Goal: Information Seeking & Learning: Learn about a topic

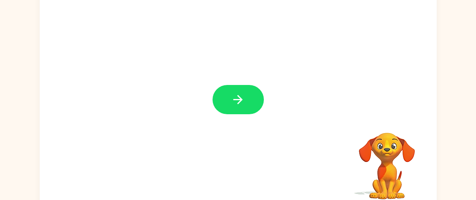
scroll to position [71, 0]
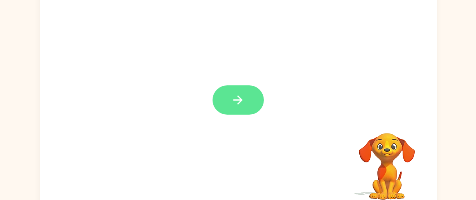
click at [248, 98] on button "button" at bounding box center [237, 99] width 51 height 29
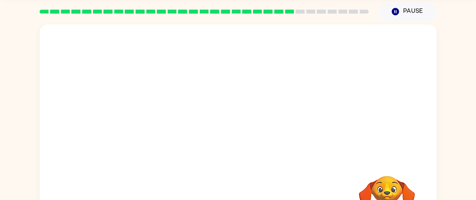
scroll to position [29, 0]
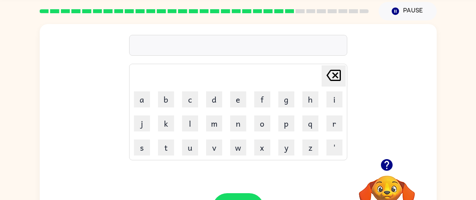
click at [291, 48] on div at bounding box center [238, 45] width 218 height 21
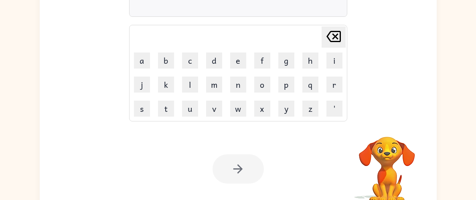
scroll to position [67, 0]
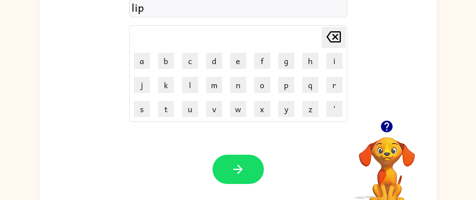
click at [392, 124] on icon "button" at bounding box center [387, 127] width 12 height 12
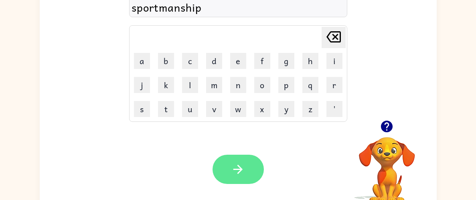
click at [232, 177] on button "button" at bounding box center [237, 169] width 51 height 29
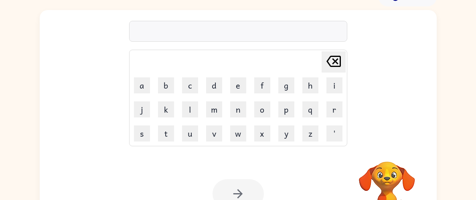
scroll to position [43, 0]
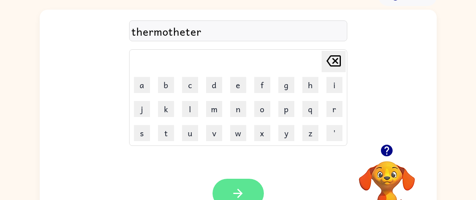
click at [243, 184] on button "button" at bounding box center [237, 193] width 51 height 29
click at [244, 194] on icon "button" at bounding box center [238, 193] width 14 height 14
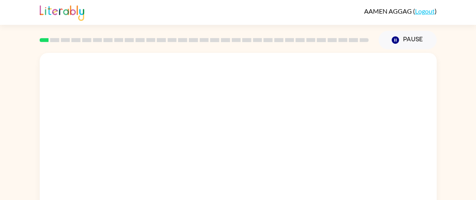
click at [151, 149] on video "Your browser must support playing .mp4 files to use Literably. Please try using…" at bounding box center [238, 120] width 397 height 135
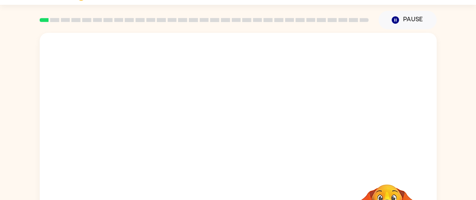
scroll to position [22, 0]
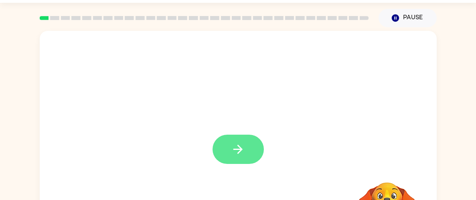
click at [240, 150] on icon "button" at bounding box center [237, 149] width 9 height 9
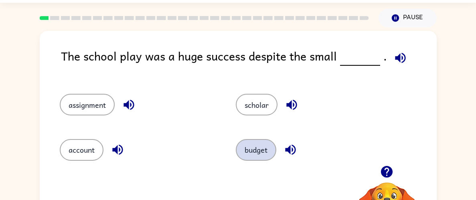
click at [245, 160] on button "budget" at bounding box center [256, 150] width 40 height 22
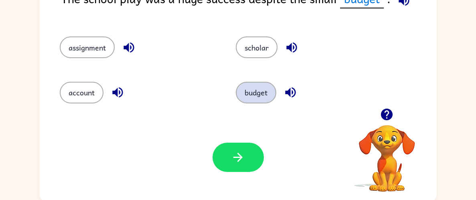
scroll to position [81, 0]
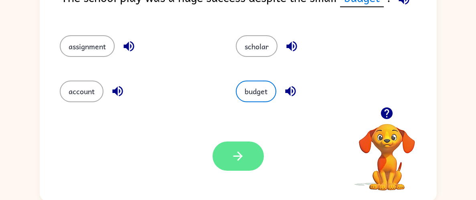
click at [236, 159] on icon "button" at bounding box center [238, 156] width 14 height 14
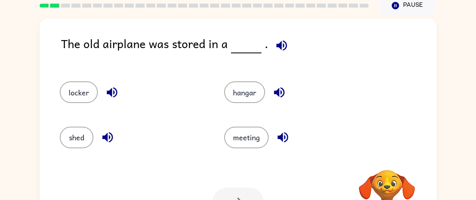
scroll to position [35, 0]
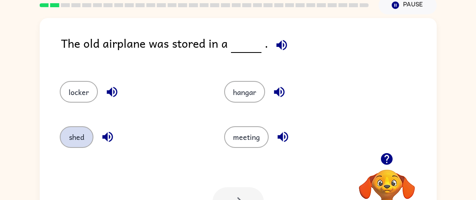
click at [74, 138] on button "shed" at bounding box center [77, 137] width 34 height 22
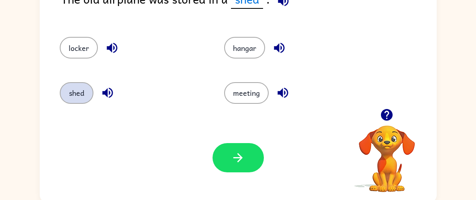
scroll to position [82, 0]
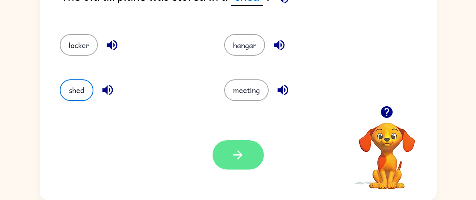
click at [227, 157] on button "button" at bounding box center [237, 154] width 51 height 29
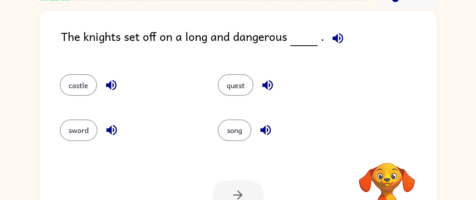
scroll to position [40, 0]
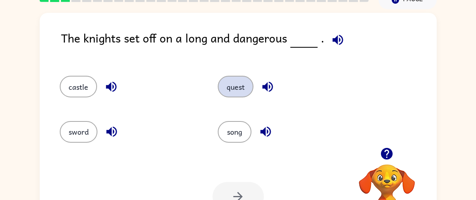
click at [235, 86] on button "quest" at bounding box center [236, 87] width 36 height 22
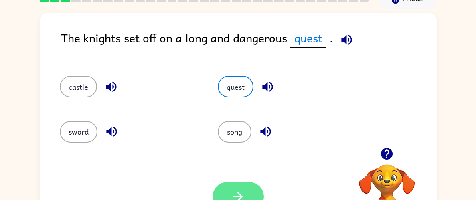
click at [236, 192] on icon "button" at bounding box center [238, 197] width 14 height 14
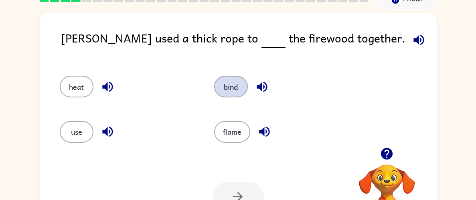
click at [235, 93] on button "bind" at bounding box center [231, 87] width 34 height 22
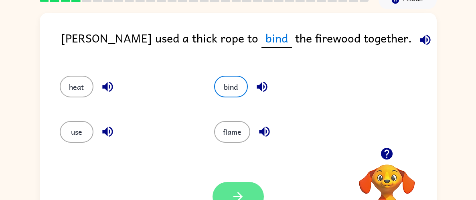
click at [231, 187] on button "button" at bounding box center [237, 196] width 51 height 29
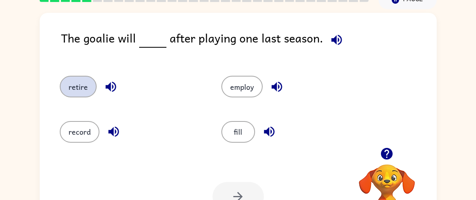
click at [77, 92] on button "retire" at bounding box center [78, 87] width 37 height 22
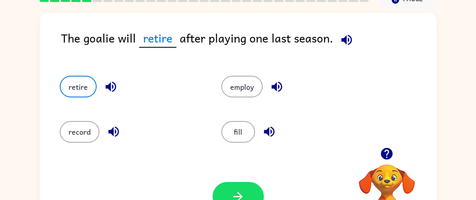
click at [215, 185] on div at bounding box center [237, 196] width 51 height 29
click at [232, 193] on icon "button" at bounding box center [238, 197] width 14 height 14
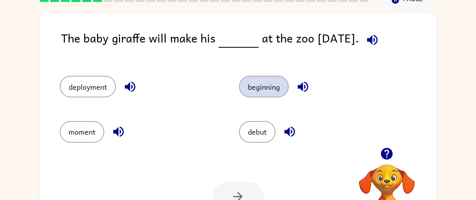
click at [267, 88] on button "beginning" at bounding box center [264, 87] width 50 height 22
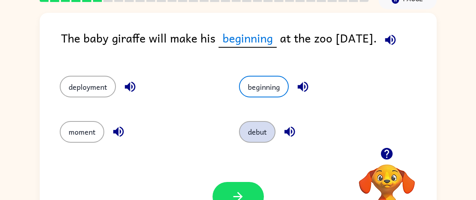
click at [264, 132] on button "debut" at bounding box center [257, 132] width 36 height 22
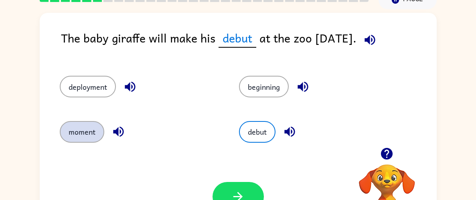
click at [81, 135] on button "moment" at bounding box center [82, 132] width 44 height 22
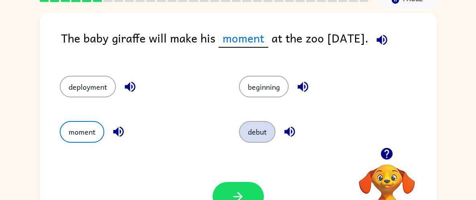
click at [268, 141] on button "debut" at bounding box center [257, 132] width 36 height 22
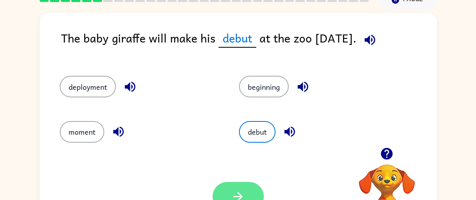
click at [235, 195] on icon "button" at bounding box center [238, 197] width 14 height 14
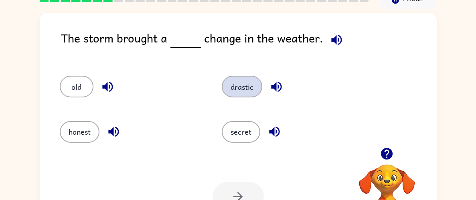
click at [241, 82] on button "drastic" at bounding box center [242, 87] width 40 height 22
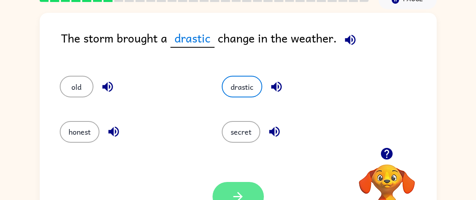
click at [239, 193] on icon "button" at bounding box center [238, 197] width 14 height 14
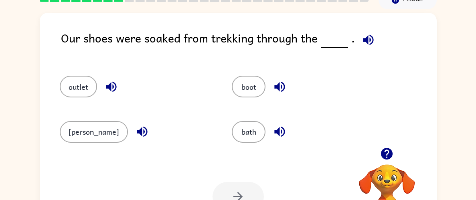
click at [135, 133] on icon "button" at bounding box center [142, 132] width 14 height 14
click at [116, 76] on div "outlet" at bounding box center [137, 87] width 154 height 22
click at [116, 89] on icon "button" at bounding box center [111, 87] width 14 height 14
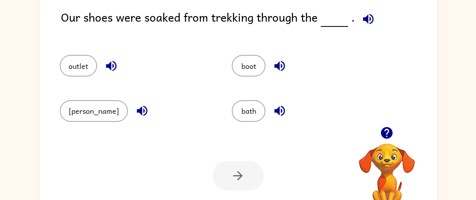
scroll to position [63, 0]
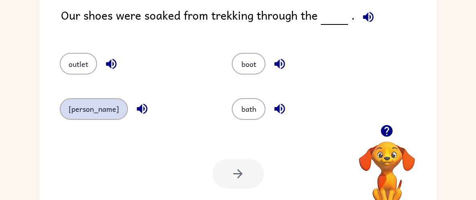
click at [72, 109] on button "marsh" at bounding box center [94, 109] width 68 height 22
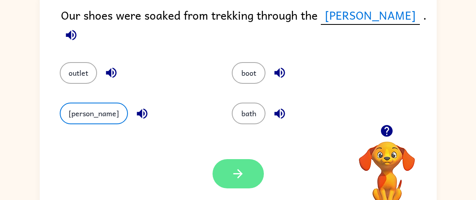
click at [237, 164] on button "button" at bounding box center [237, 173] width 51 height 29
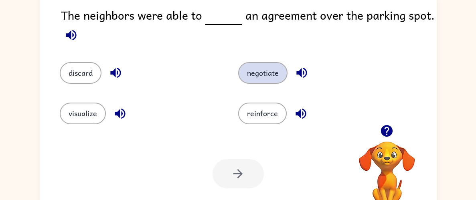
click at [274, 64] on button "negotiate" at bounding box center [262, 73] width 49 height 22
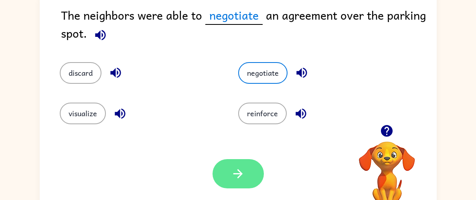
click at [244, 174] on icon "button" at bounding box center [238, 174] width 14 height 14
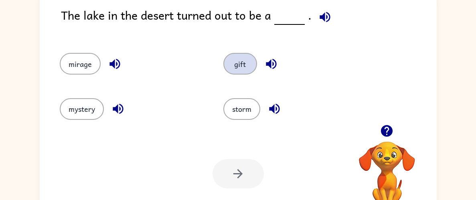
click at [241, 61] on button "gift" at bounding box center [240, 64] width 34 height 22
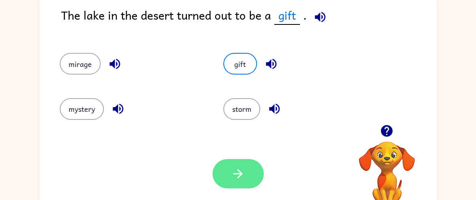
click at [240, 174] on icon "button" at bounding box center [237, 173] width 9 height 9
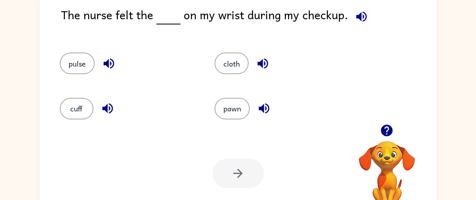
scroll to position [64, 0]
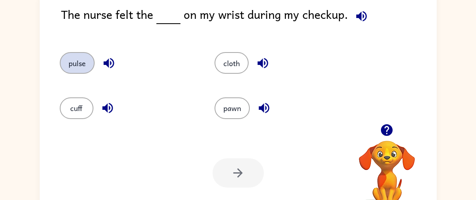
click at [64, 57] on button "pulse" at bounding box center [77, 63] width 35 height 22
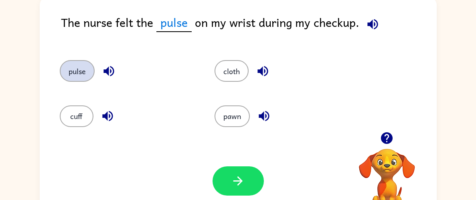
scroll to position [47, 0]
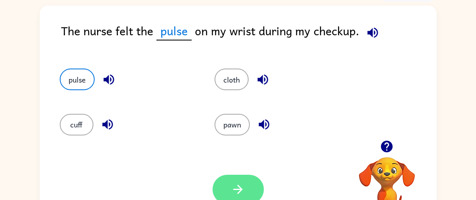
click at [250, 188] on button "button" at bounding box center [237, 189] width 51 height 29
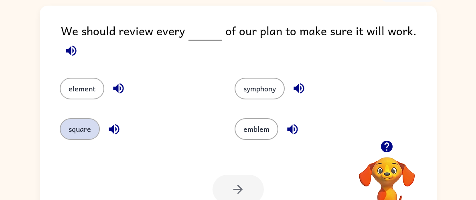
click at [73, 135] on button "square" at bounding box center [80, 129] width 40 height 22
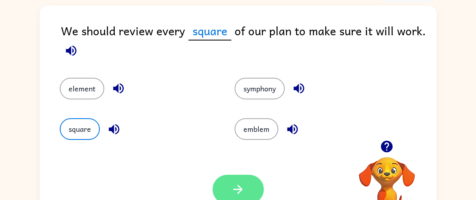
click at [236, 182] on icon "button" at bounding box center [238, 189] width 14 height 14
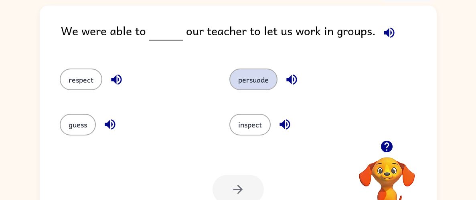
click at [263, 76] on button "persuade" at bounding box center [253, 80] width 48 height 22
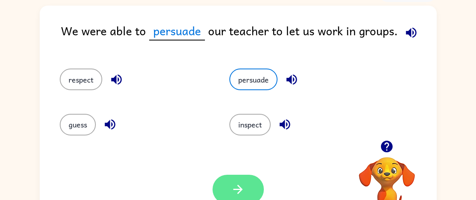
click at [241, 185] on icon "button" at bounding box center [238, 189] width 14 height 14
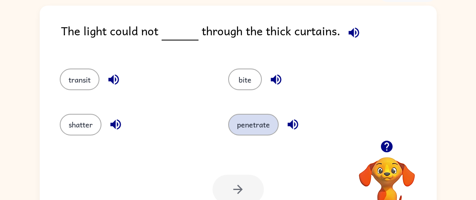
click at [249, 125] on button "penetrate" at bounding box center [253, 125] width 51 height 22
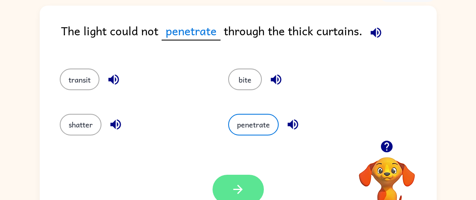
click at [244, 189] on icon "button" at bounding box center [238, 189] width 14 height 14
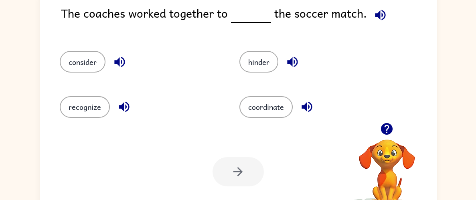
scroll to position [59, 0]
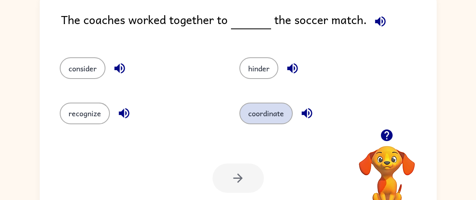
click at [279, 110] on button "coordinate" at bounding box center [265, 114] width 53 height 22
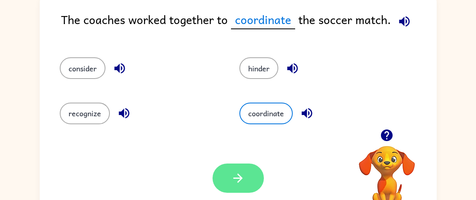
click at [244, 173] on icon "button" at bounding box center [238, 178] width 14 height 14
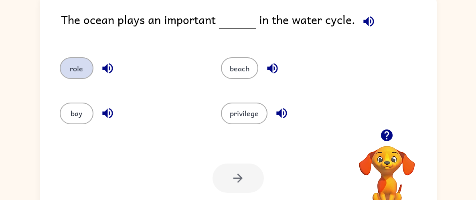
click at [70, 70] on button "role" at bounding box center [77, 68] width 34 height 22
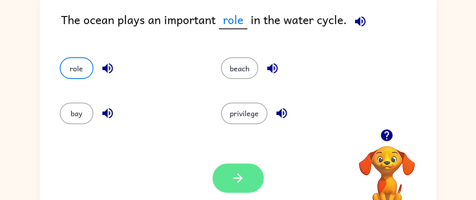
click at [248, 186] on button "button" at bounding box center [237, 178] width 51 height 29
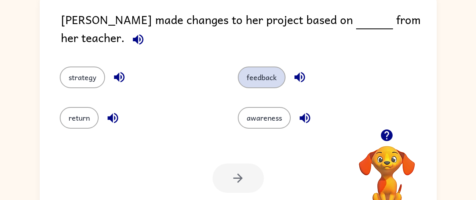
click at [259, 67] on button "feedback" at bounding box center [262, 78] width 48 height 22
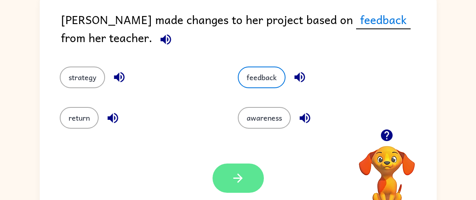
click at [248, 185] on button "button" at bounding box center [237, 178] width 51 height 29
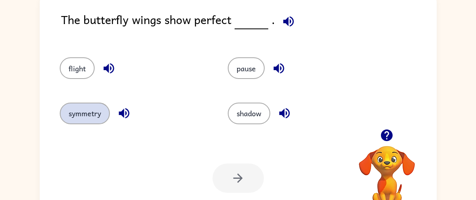
click at [79, 107] on button "symmetry" at bounding box center [85, 114] width 50 height 22
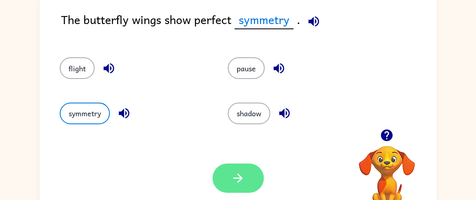
click at [252, 180] on button "button" at bounding box center [237, 178] width 51 height 29
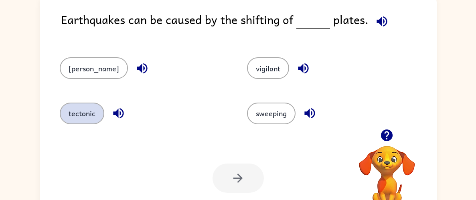
click at [67, 113] on button "tectonic" at bounding box center [82, 114] width 44 height 22
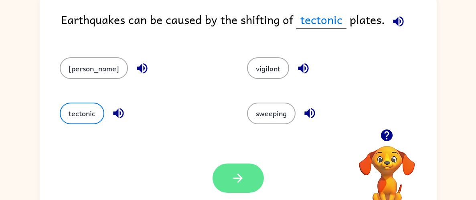
click at [243, 177] on icon "button" at bounding box center [238, 178] width 14 height 14
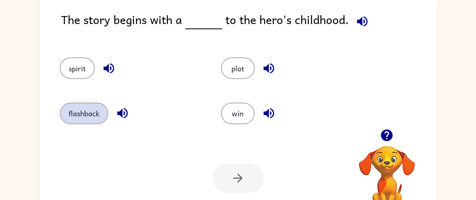
click at [71, 124] on button "flashback" at bounding box center [84, 114] width 48 height 22
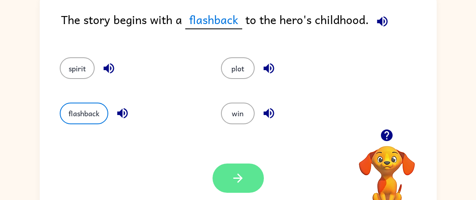
click at [259, 179] on button "button" at bounding box center [237, 178] width 51 height 29
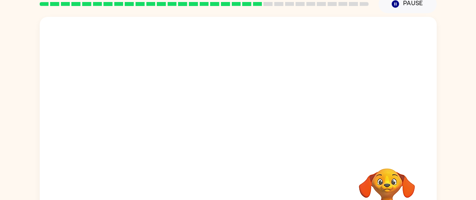
scroll to position [33, 0]
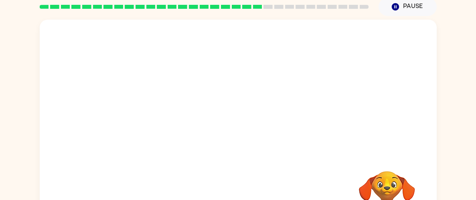
click at [165, 127] on video "Your browser must support playing .mp4 files to use Literably. Please try using…" at bounding box center [238, 87] width 397 height 135
click at [166, 130] on video "Your browser must support playing .mp4 files to use Literably. Please try using…" at bounding box center [238, 87] width 397 height 135
click at [161, 136] on video "Your browser must support playing .mp4 files to use Literably. Please try using…" at bounding box center [238, 87] width 397 height 135
click at [164, 129] on video "Your browser must support playing .mp4 files to use Literably. Please try using…" at bounding box center [238, 87] width 397 height 135
click at [165, 135] on video "Your browser must support playing .mp4 files to use Literably. Please try using…" at bounding box center [238, 87] width 397 height 135
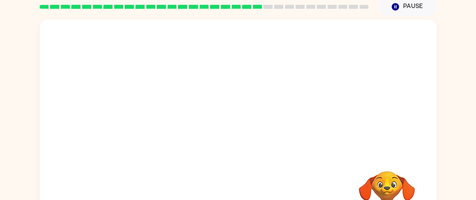
click at [164, 136] on video "Your browser must support playing .mp4 files to use Literably. Please try using…" at bounding box center [238, 87] width 397 height 135
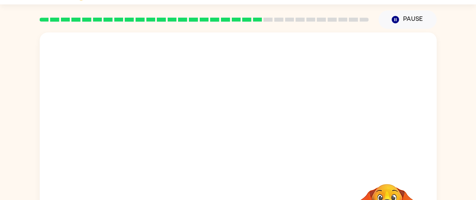
scroll to position [28, 0]
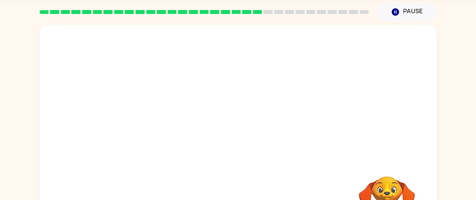
click at [154, 136] on video "Your browser must support playing .mp4 files to use Literably. Please try using…" at bounding box center [238, 92] width 397 height 135
click at [155, 137] on video "Your browser must support playing .mp4 files to use Literably. Please try using…" at bounding box center [238, 91] width 397 height 135
click at [170, 140] on video "Your browser must support playing .mp4 files to use Literably. Please try using…" at bounding box center [238, 91] width 397 height 135
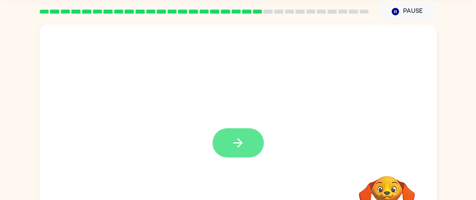
click at [249, 149] on button "button" at bounding box center [237, 142] width 51 height 29
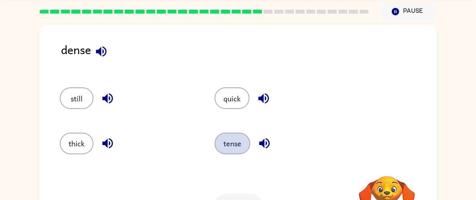
click at [228, 138] on button "tense" at bounding box center [232, 144] width 36 height 22
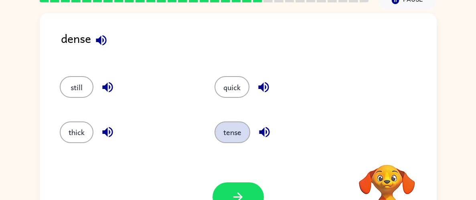
scroll to position [40, 0]
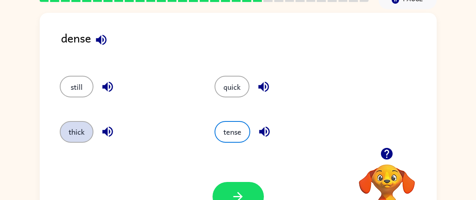
click at [67, 141] on button "thick" at bounding box center [77, 132] width 34 height 22
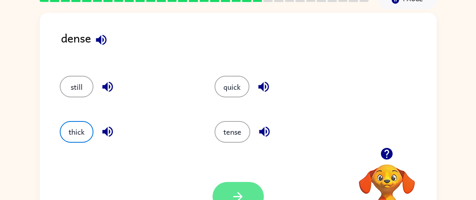
click at [245, 196] on button "button" at bounding box center [237, 196] width 51 height 29
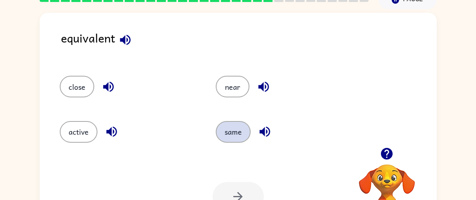
click at [234, 137] on button "same" at bounding box center [233, 132] width 35 height 22
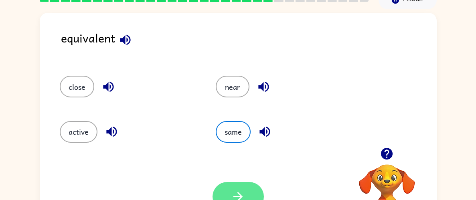
click at [236, 192] on icon "button" at bounding box center [238, 197] width 14 height 14
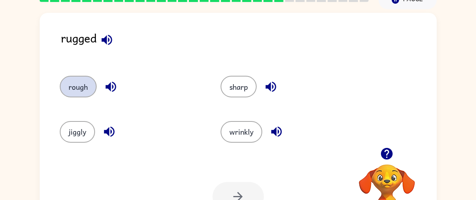
click at [66, 86] on button "rough" at bounding box center [78, 87] width 37 height 22
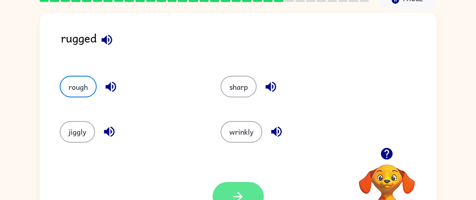
click at [244, 185] on button "button" at bounding box center [237, 196] width 51 height 29
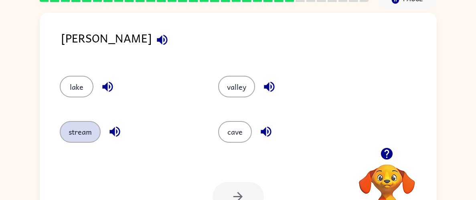
click at [69, 137] on button "stream" at bounding box center [80, 132] width 41 height 22
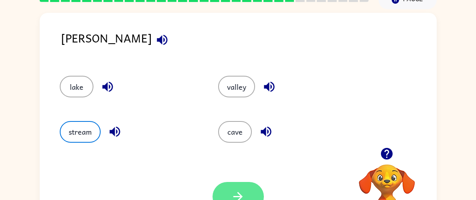
click at [246, 194] on button "button" at bounding box center [237, 196] width 51 height 29
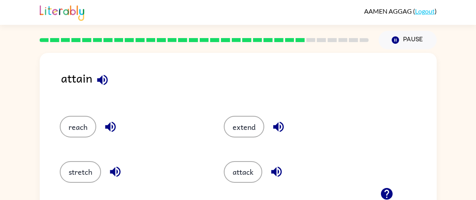
scroll to position [2, 0]
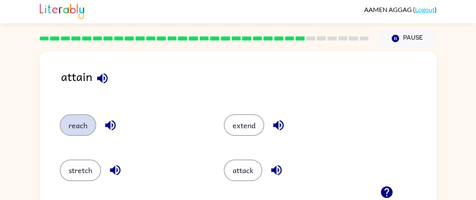
click at [68, 120] on button "reach" at bounding box center [78, 125] width 36 height 22
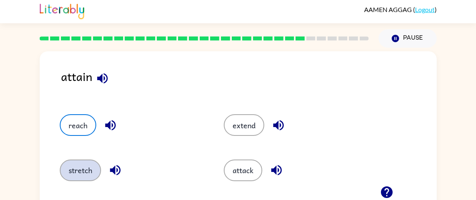
click at [77, 172] on button "stretch" at bounding box center [80, 171] width 41 height 22
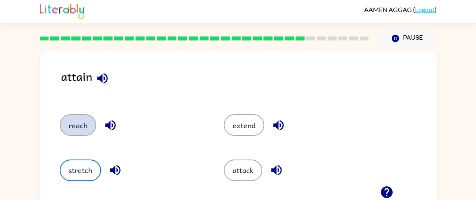
click at [76, 122] on button "reach" at bounding box center [78, 125] width 36 height 22
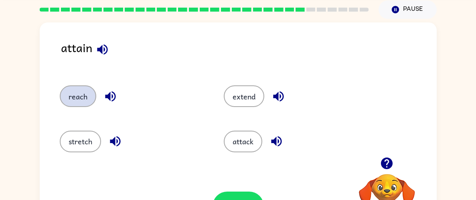
scroll to position [32, 0]
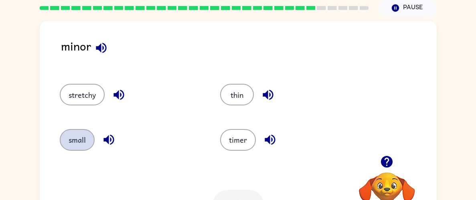
click at [74, 143] on button "small" at bounding box center [77, 140] width 35 height 22
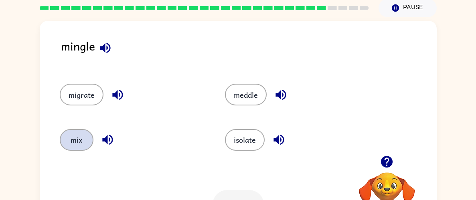
click at [66, 149] on button "mix" at bounding box center [77, 140] width 34 height 22
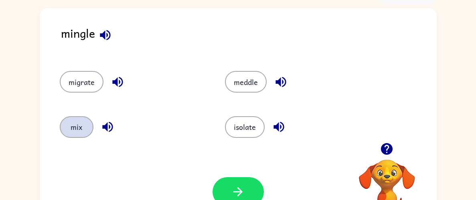
scroll to position [45, 0]
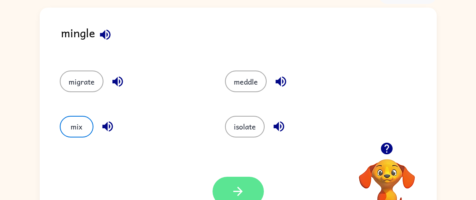
click at [231, 192] on icon "button" at bounding box center [238, 191] width 14 height 14
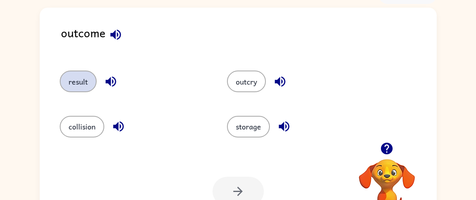
click at [79, 81] on button "result" at bounding box center [78, 82] width 37 height 22
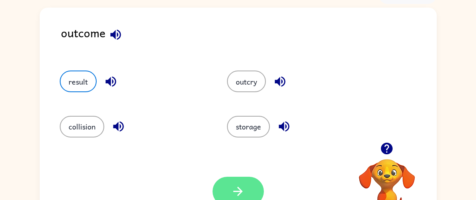
click at [234, 194] on icon "button" at bounding box center [238, 191] width 14 height 14
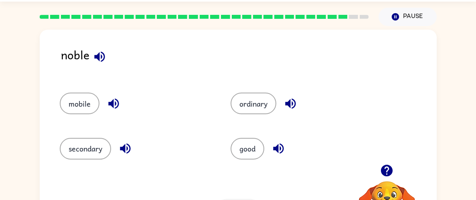
scroll to position [30, 0]
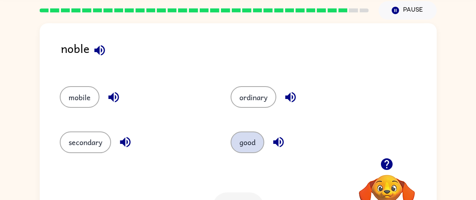
click at [243, 141] on button "good" at bounding box center [247, 142] width 34 height 22
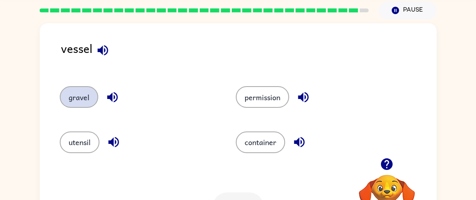
click at [83, 97] on button "gravel" at bounding box center [79, 97] width 38 height 22
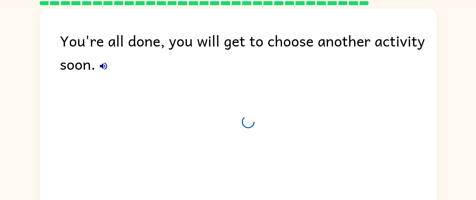
scroll to position [22, 0]
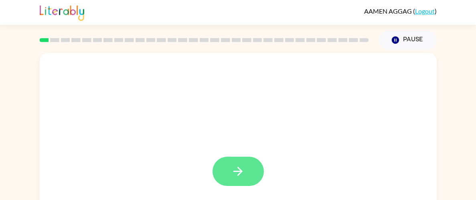
click at [237, 171] on icon "button" at bounding box center [238, 171] width 14 height 14
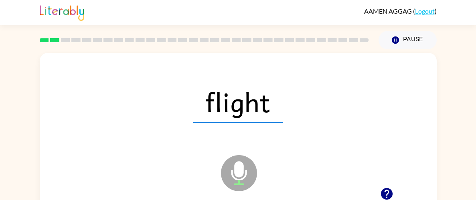
click at [333, 18] on div "AAMEN AGGAG ( Logout )" at bounding box center [238, 12] width 397 height 25
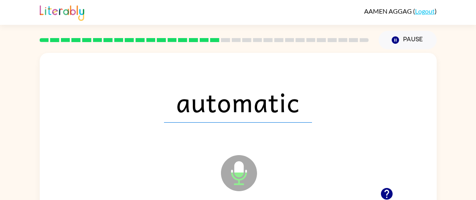
click at [333, 18] on div "AAMEN AGGAG ( Logout )" at bounding box center [238, 12] width 397 height 25
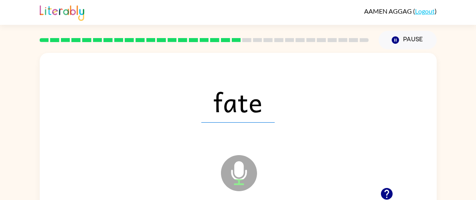
click at [333, 18] on div "AAMEN AGGAG ( Logout )" at bounding box center [238, 12] width 397 height 25
click at [328, 14] on div at bounding box center [328, 14] width 0 height 0
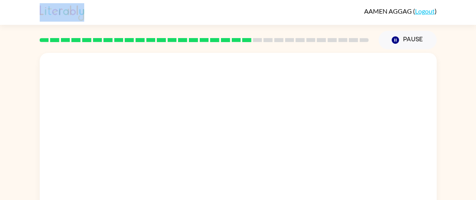
click at [328, 127] on div at bounding box center [238, 102] width 381 height 66
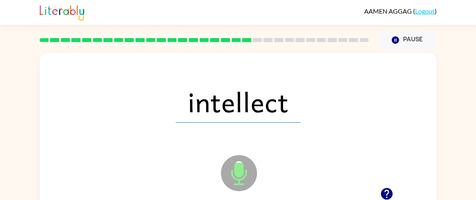
scroll to position [82, 0]
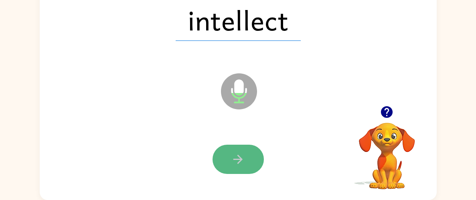
click at [223, 167] on button "button" at bounding box center [237, 159] width 51 height 29
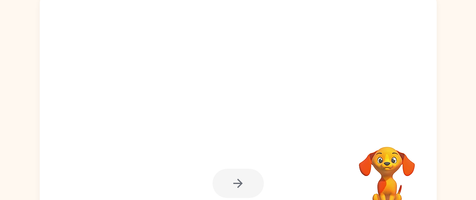
scroll to position [58, 0]
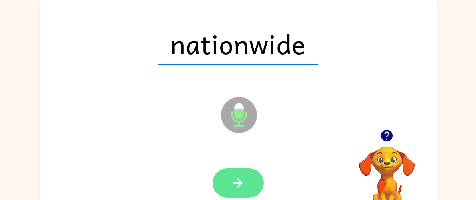
click at [216, 186] on button "button" at bounding box center [237, 182] width 51 height 29
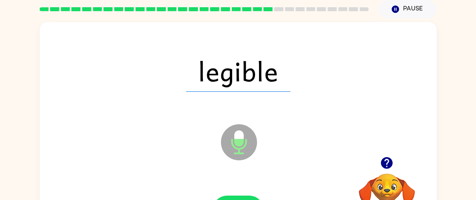
scroll to position [32, 0]
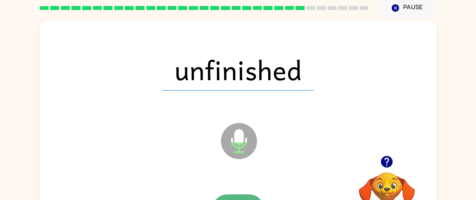
drag, startPoint x: 239, startPoint y: 197, endPoint x: 246, endPoint y: 196, distance: 6.9
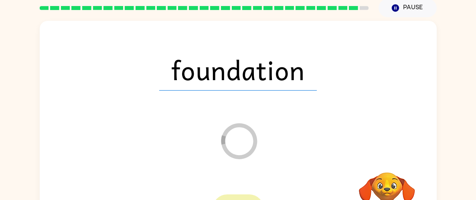
scroll to position [25, 0]
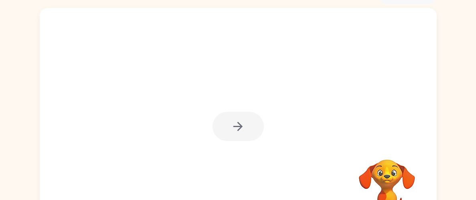
scroll to position [55, 0]
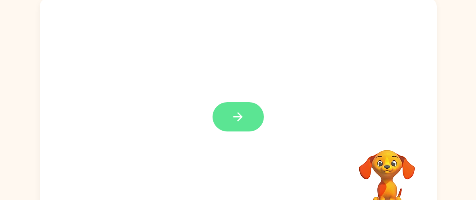
click at [246, 115] on button "button" at bounding box center [237, 116] width 51 height 29
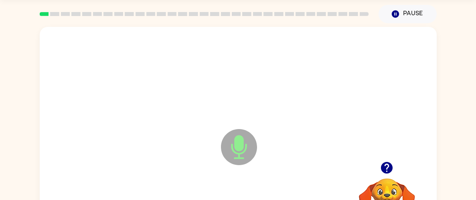
scroll to position [82, 0]
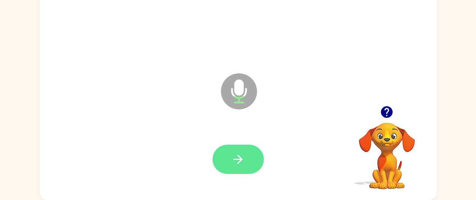
click at [243, 166] on icon "button" at bounding box center [238, 159] width 14 height 14
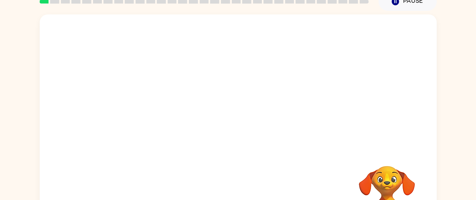
scroll to position [36, 0]
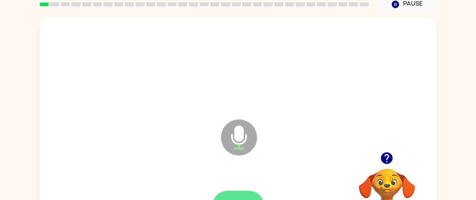
click at [390, 159] on icon "button" at bounding box center [387, 158] width 12 height 12
click at [388, 159] on icon "button" at bounding box center [387, 158] width 12 height 12
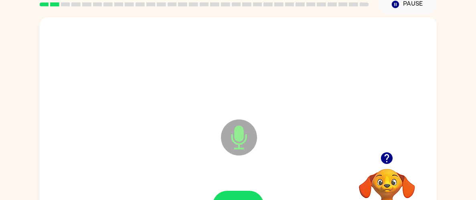
click at [389, 157] on icon "button" at bounding box center [387, 158] width 12 height 12
click at [382, 160] on icon "button" at bounding box center [387, 158] width 12 height 12
click at [389, 161] on icon "button" at bounding box center [387, 158] width 12 height 12
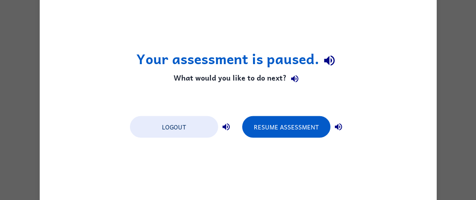
scroll to position [0, 0]
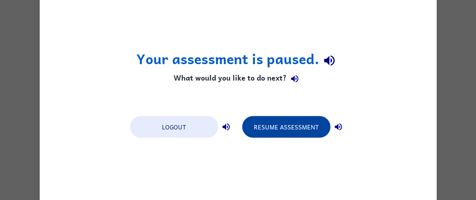
click at [294, 129] on button "Resume Assessment" at bounding box center [286, 127] width 88 height 22
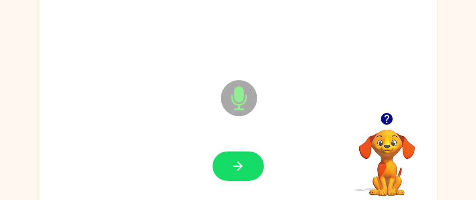
scroll to position [74, 0]
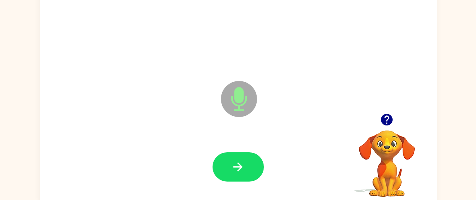
click at [386, 114] on icon "button" at bounding box center [387, 120] width 12 height 12
click at [390, 111] on button "button" at bounding box center [386, 119] width 20 height 20
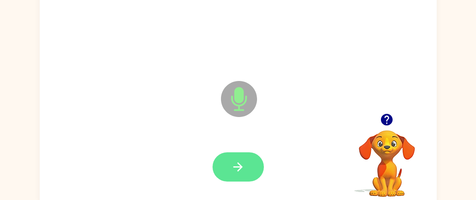
click at [248, 164] on button "button" at bounding box center [237, 166] width 51 height 29
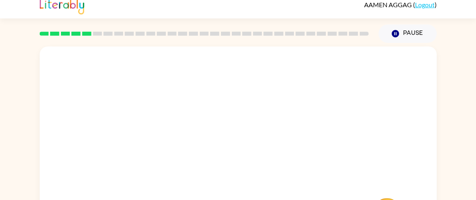
scroll to position [0, 0]
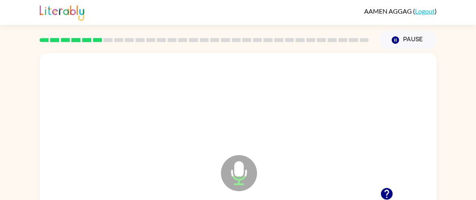
click at [299, 164] on icon "Microphone The Microphone is here when it is your turn to talk" at bounding box center [279, 183] width 120 height 60
click at [387, 192] on icon "button" at bounding box center [387, 194] width 12 height 12
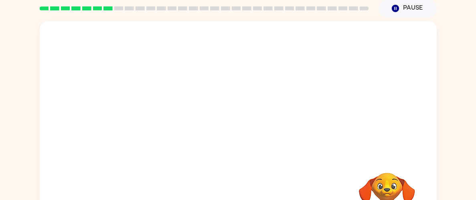
scroll to position [30, 0]
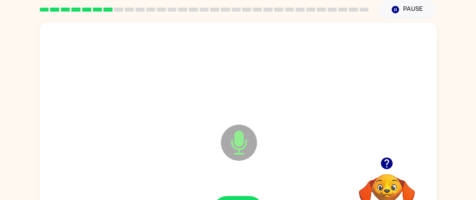
click at [392, 161] on icon "button" at bounding box center [387, 164] width 12 height 12
click at [384, 160] on icon "button" at bounding box center [387, 164] width 12 height 12
click at [388, 167] on icon "button" at bounding box center [387, 164] width 12 height 12
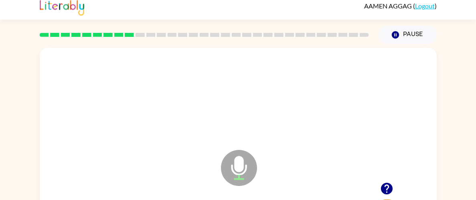
scroll to position [5, 0]
click at [391, 187] on icon "button" at bounding box center [387, 189] width 12 height 12
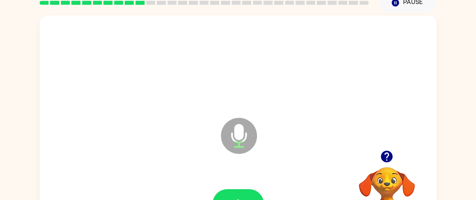
scroll to position [35, 0]
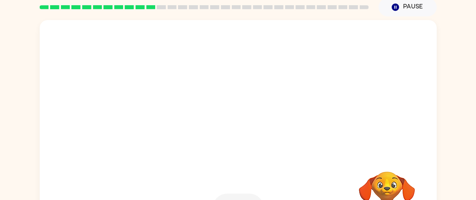
scroll to position [32, 0]
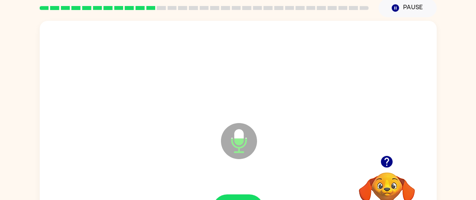
click at [435, 103] on div "Microphone The Microphone is here when it is your turn to talk" at bounding box center [238, 135] width 397 height 229
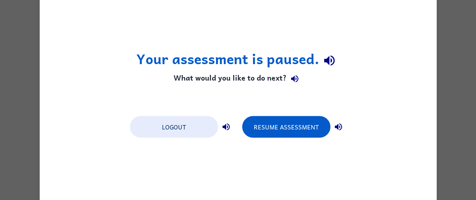
scroll to position [0, 0]
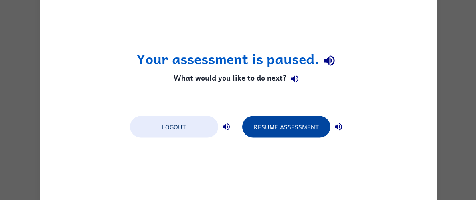
click at [291, 133] on button "Resume Assessment" at bounding box center [286, 127] width 88 height 22
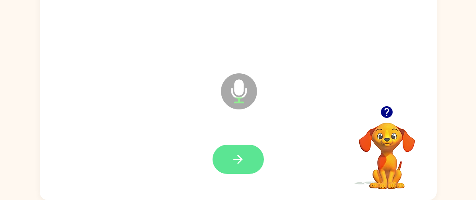
click at [249, 158] on button "button" at bounding box center [237, 159] width 51 height 29
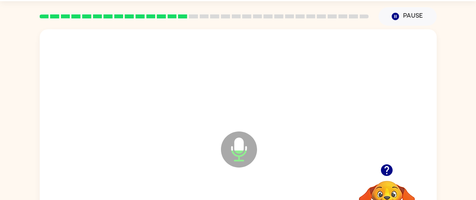
scroll to position [33, 0]
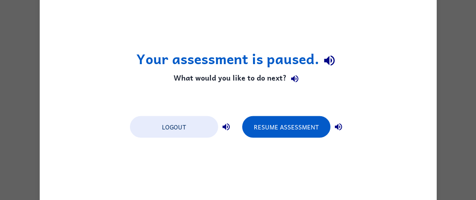
scroll to position [0, 0]
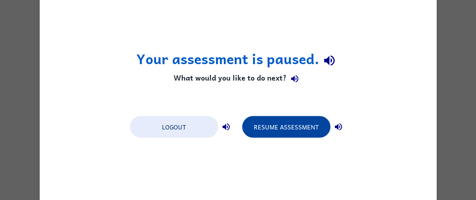
click at [295, 125] on button "Resume Assessment" at bounding box center [286, 127] width 88 height 22
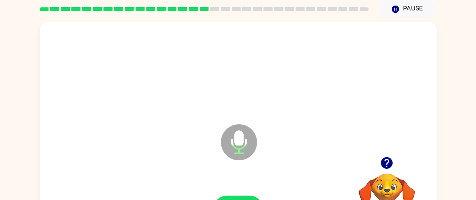
scroll to position [36, 0]
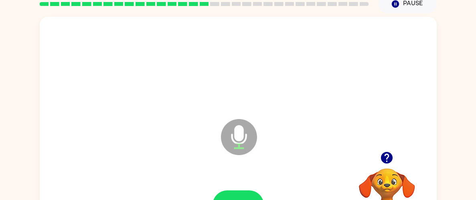
click at [386, 159] on icon "button" at bounding box center [387, 158] width 12 height 12
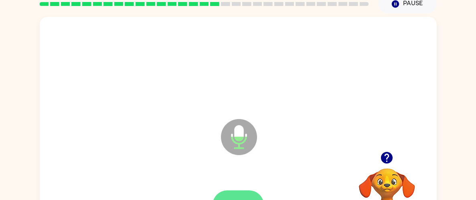
click at [388, 161] on icon "button" at bounding box center [387, 158] width 12 height 12
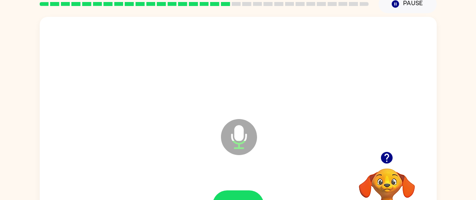
click at [390, 162] on icon "button" at bounding box center [387, 158] width 12 height 12
click at [388, 163] on icon "button" at bounding box center [387, 158] width 12 height 12
click at [383, 157] on icon "button" at bounding box center [387, 158] width 12 height 12
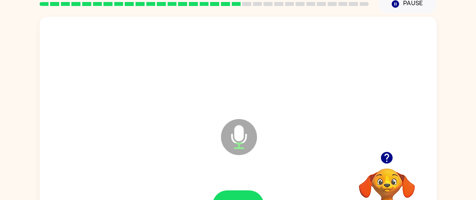
click at [387, 159] on icon "button" at bounding box center [387, 158] width 12 height 12
click at [386, 160] on icon "button" at bounding box center [387, 158] width 12 height 12
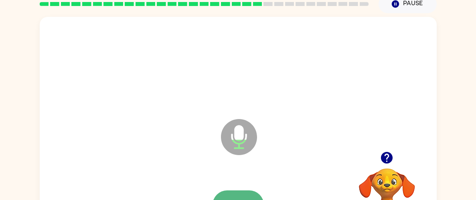
click at [387, 157] on icon "button" at bounding box center [387, 158] width 12 height 12
click at [389, 164] on icon "button" at bounding box center [387, 158] width 14 height 14
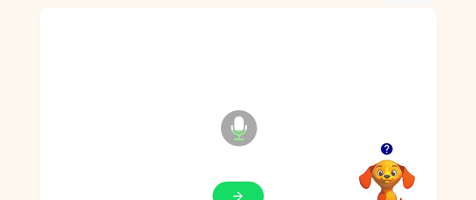
scroll to position [53, 0]
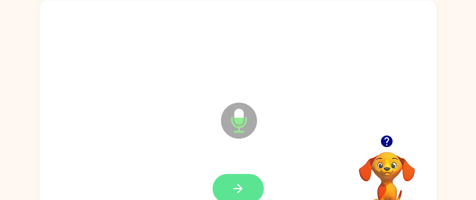
click at [242, 186] on icon "button" at bounding box center [238, 189] width 14 height 14
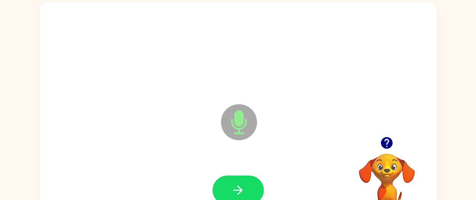
scroll to position [50, 0]
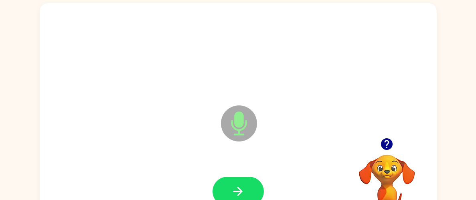
click at [390, 145] on icon "button" at bounding box center [387, 144] width 12 height 12
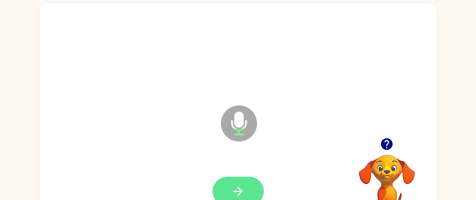
click at [234, 188] on icon "button" at bounding box center [238, 191] width 14 height 14
click at [241, 193] on icon "button" at bounding box center [238, 191] width 14 height 14
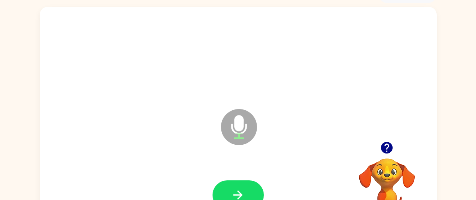
scroll to position [43, 0]
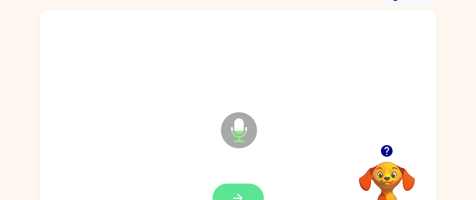
click at [226, 194] on button "button" at bounding box center [237, 198] width 51 height 29
click at [249, 191] on button "button" at bounding box center [237, 198] width 51 height 29
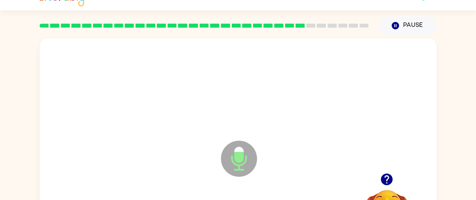
scroll to position [31, 0]
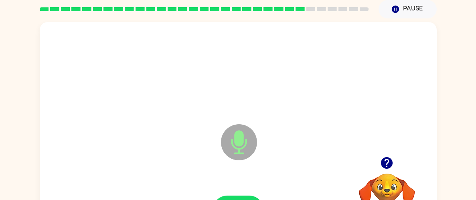
click at [386, 166] on icon "button" at bounding box center [387, 163] width 12 height 12
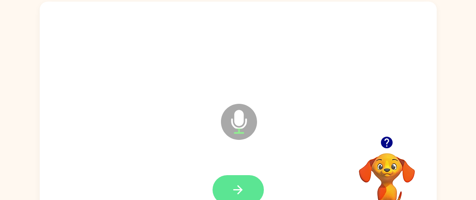
click at [244, 185] on icon "button" at bounding box center [238, 190] width 14 height 14
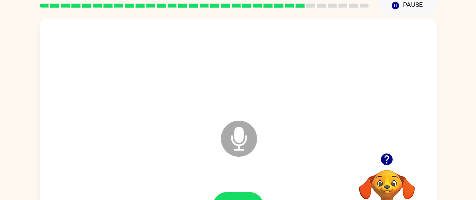
scroll to position [33, 0]
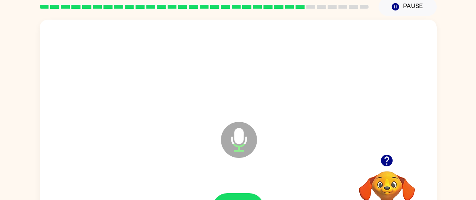
click at [392, 154] on icon "button" at bounding box center [387, 161] width 14 height 14
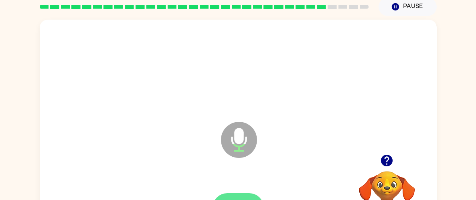
click at [386, 157] on icon "button" at bounding box center [387, 161] width 14 height 14
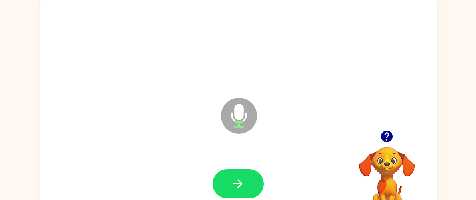
scroll to position [49, 0]
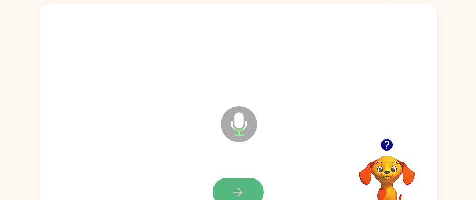
click at [248, 182] on button "button" at bounding box center [237, 192] width 51 height 29
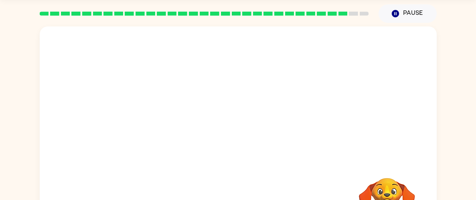
scroll to position [26, 0]
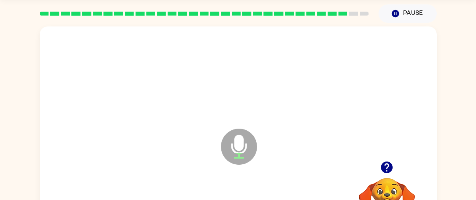
click at [384, 164] on icon "button" at bounding box center [387, 168] width 12 height 12
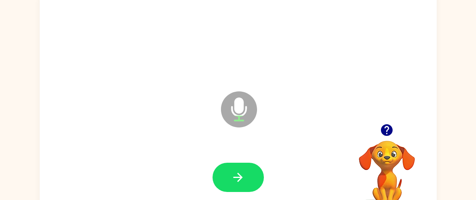
scroll to position [82, 0]
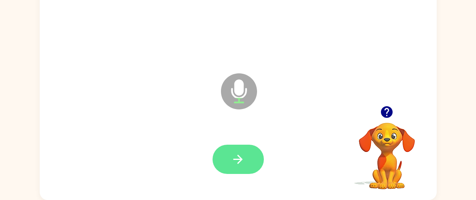
click at [232, 166] on icon "button" at bounding box center [238, 159] width 14 height 14
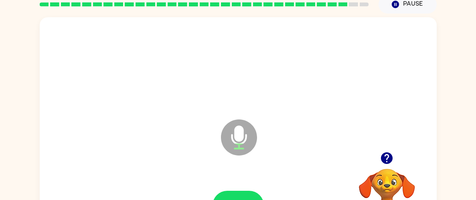
scroll to position [37, 0]
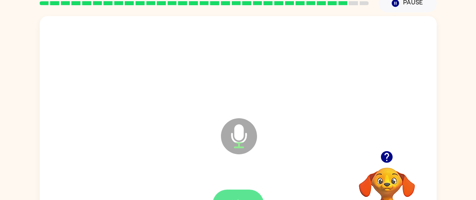
click at [229, 190] on button "button" at bounding box center [237, 204] width 51 height 29
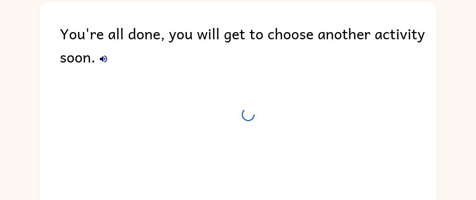
scroll to position [29, 0]
